Goal: Navigation & Orientation: Find specific page/section

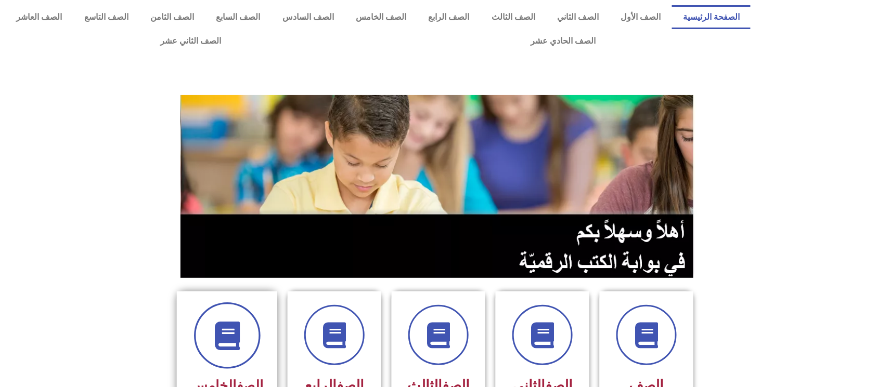
click at [228, 329] on icon at bounding box center [227, 336] width 29 height 29
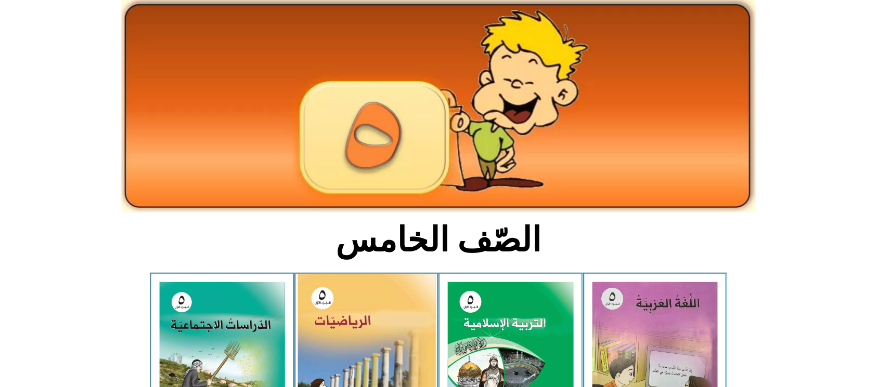
scroll to position [138, 0]
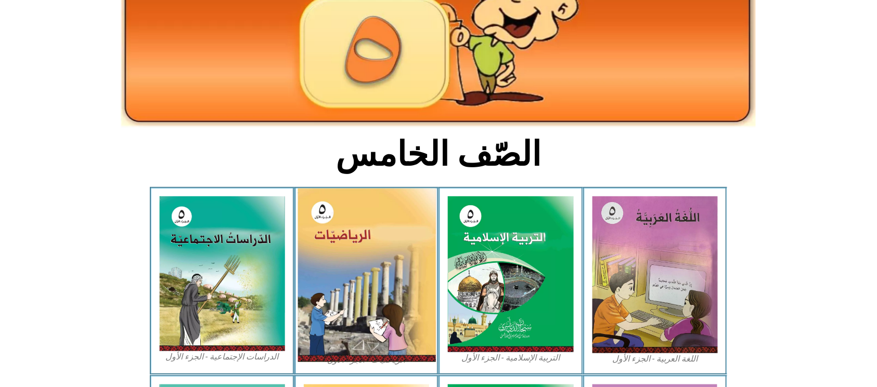
click at [382, 290] on img at bounding box center [366, 276] width 138 height 174
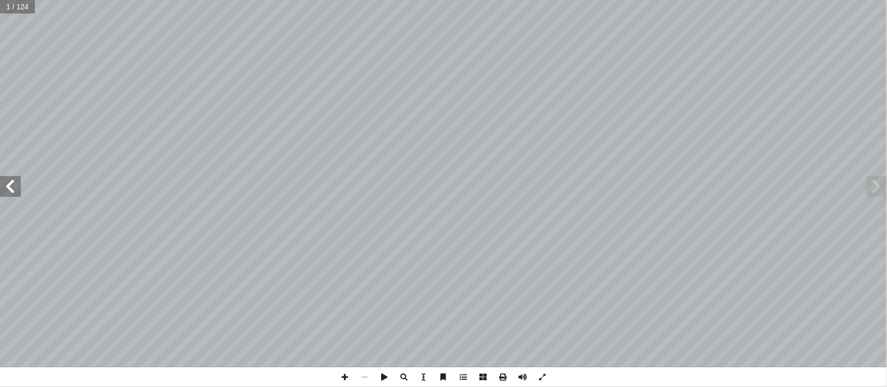
click at [4, 190] on span at bounding box center [10, 186] width 21 height 21
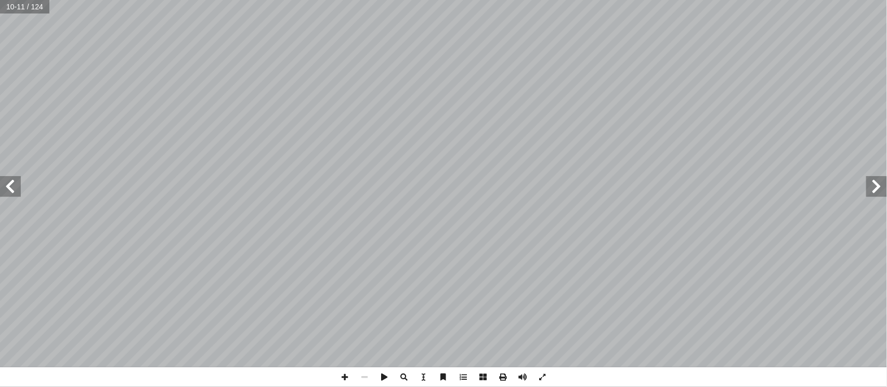
click at [4, 189] on span at bounding box center [10, 186] width 21 height 21
click at [887, 196] on span at bounding box center [877, 186] width 21 height 21
click at [348, 378] on span at bounding box center [345, 378] width 20 height 20
click at [344, 381] on span at bounding box center [345, 378] width 20 height 20
